Goal: Information Seeking & Learning: Learn about a topic

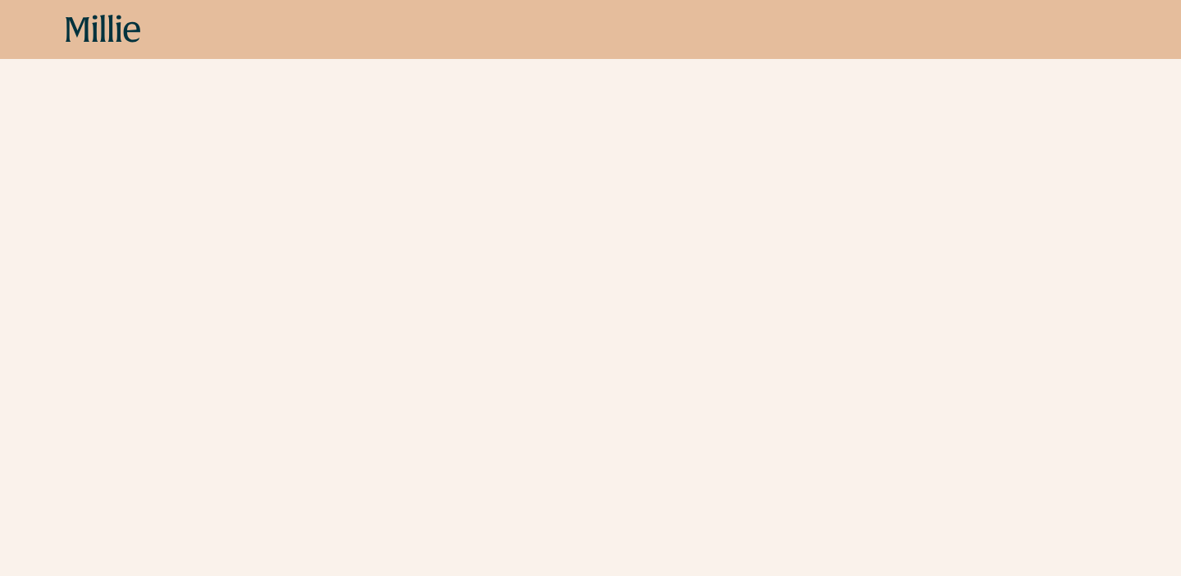
scroll to position [518, 0]
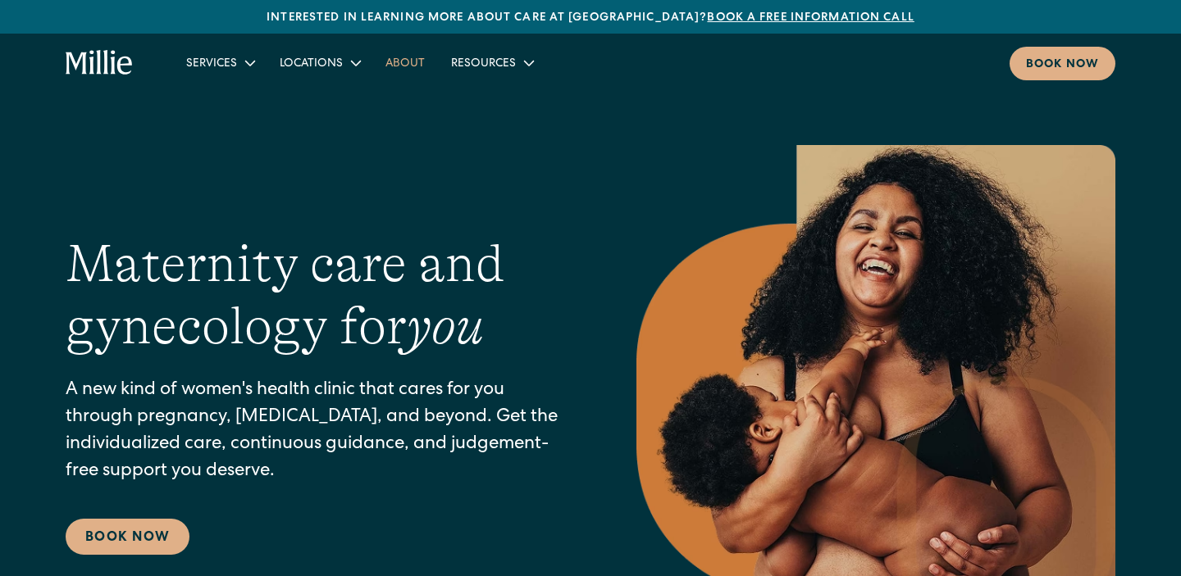
click at [422, 68] on link "About" at bounding box center [405, 62] width 66 height 27
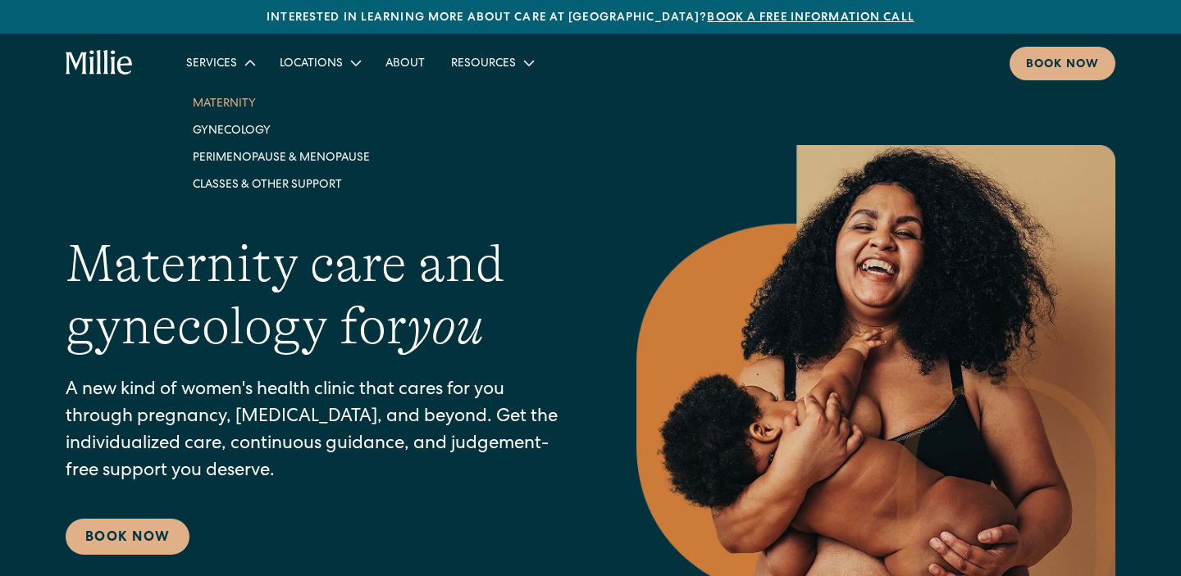
click at [241, 96] on link "Maternity" at bounding box center [281, 102] width 203 height 27
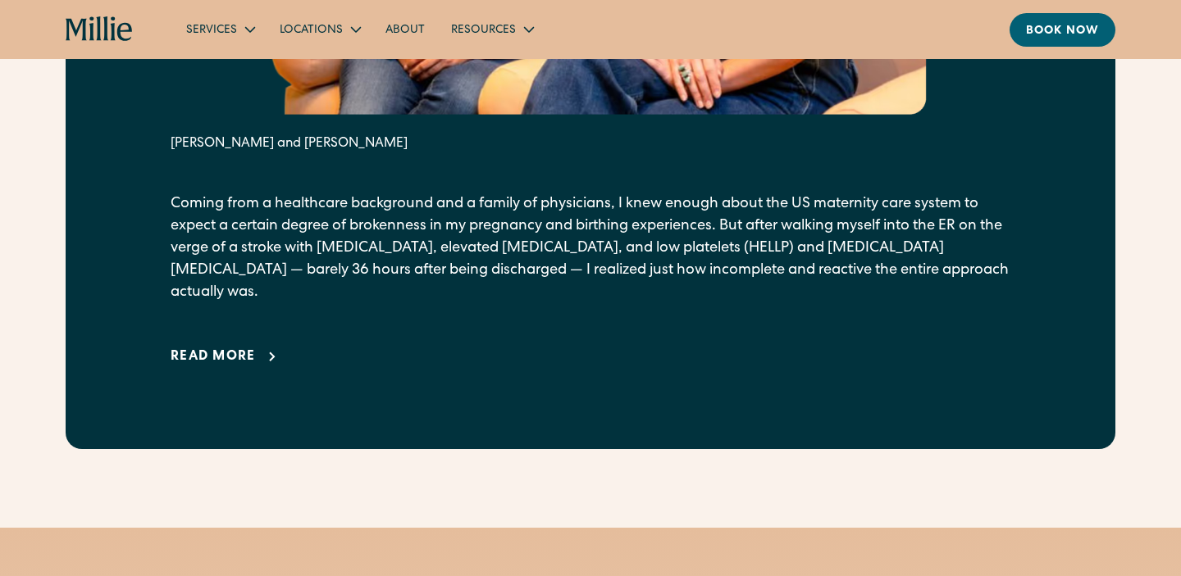
scroll to position [841, 0]
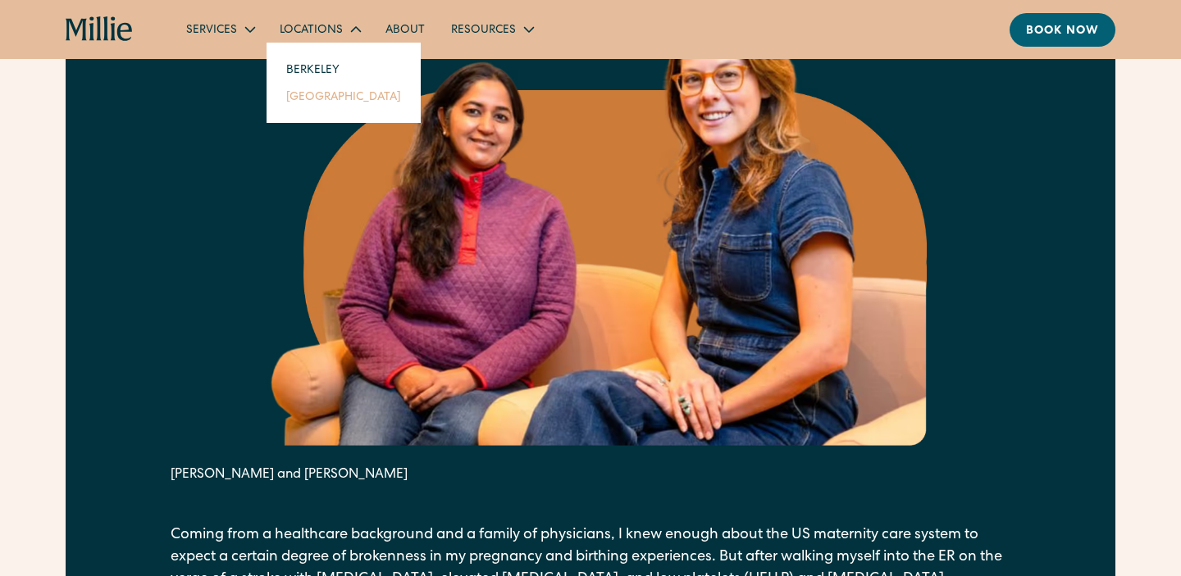
click at [311, 94] on link "South Bay" at bounding box center [343, 96] width 141 height 27
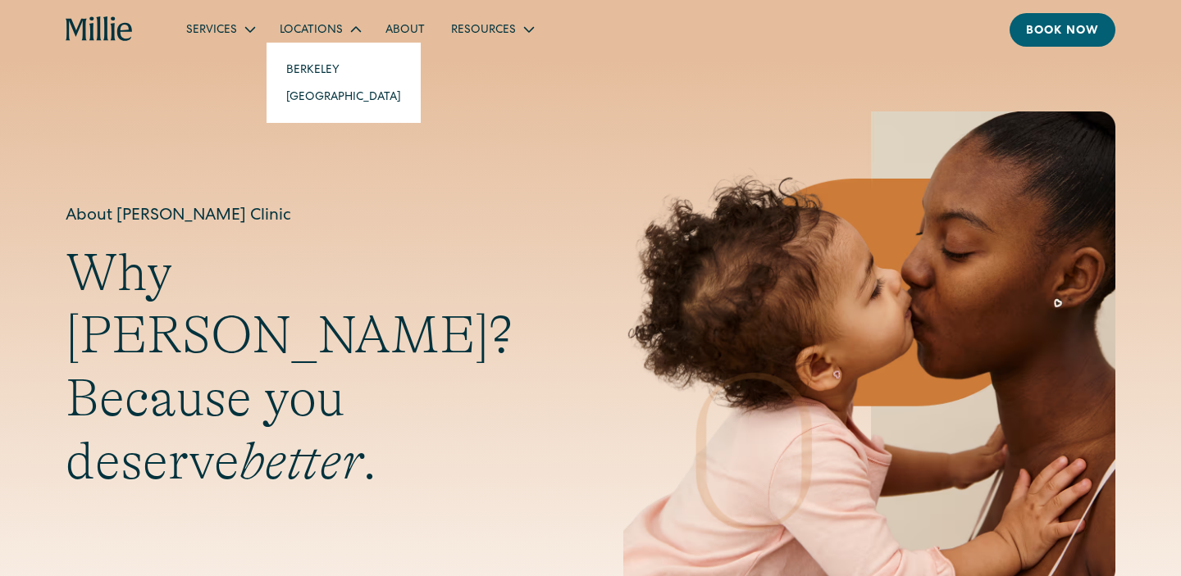
scroll to position [-9, 0]
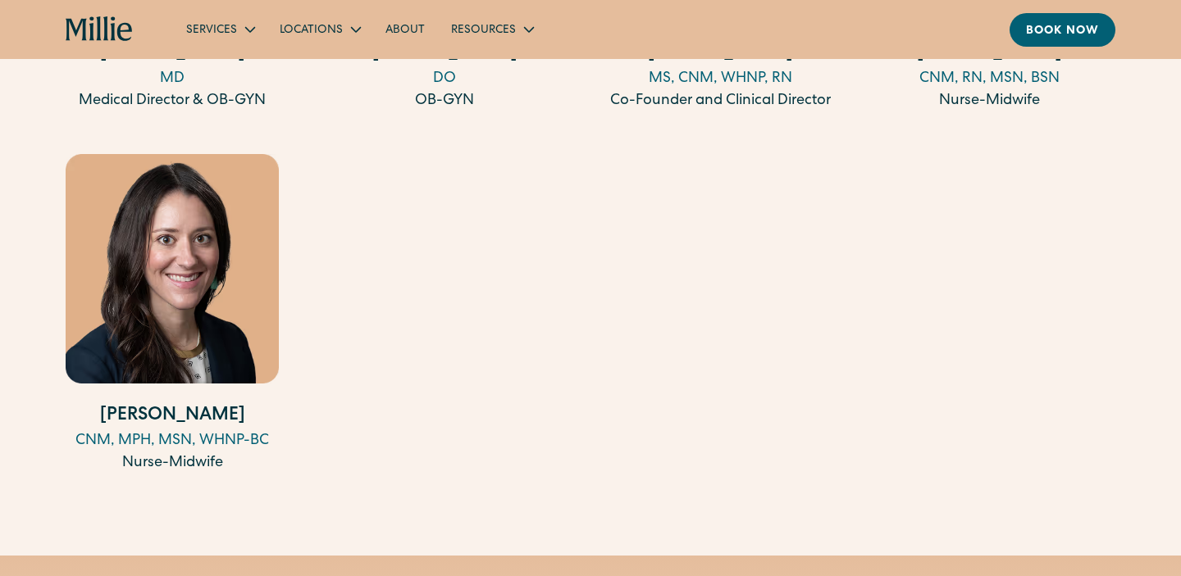
scroll to position [2002, 0]
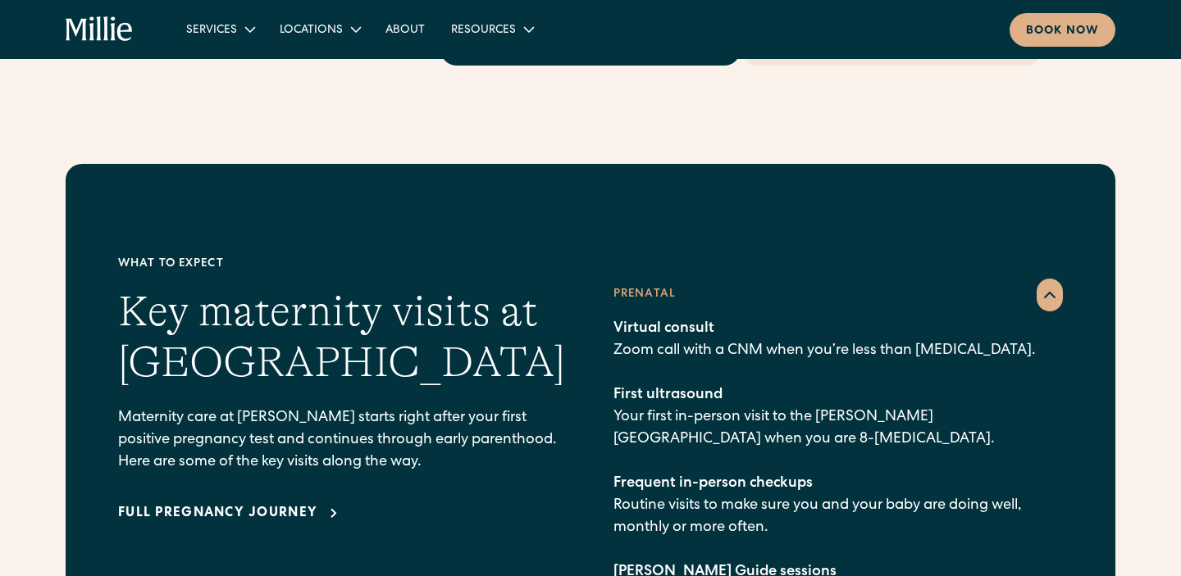
scroll to position [2385, 0]
